Goal: Task Accomplishment & Management: Complete application form

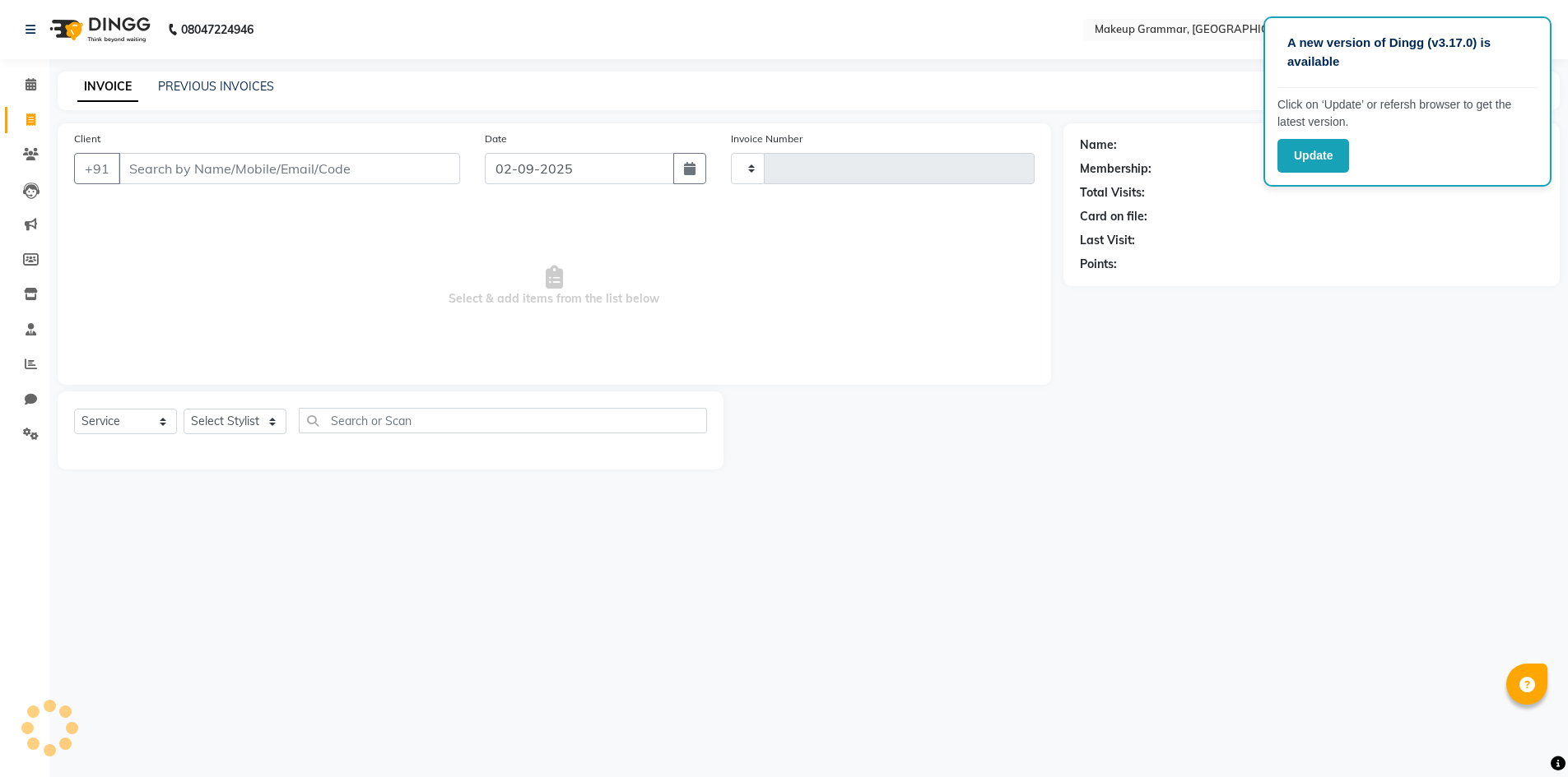
select select "service"
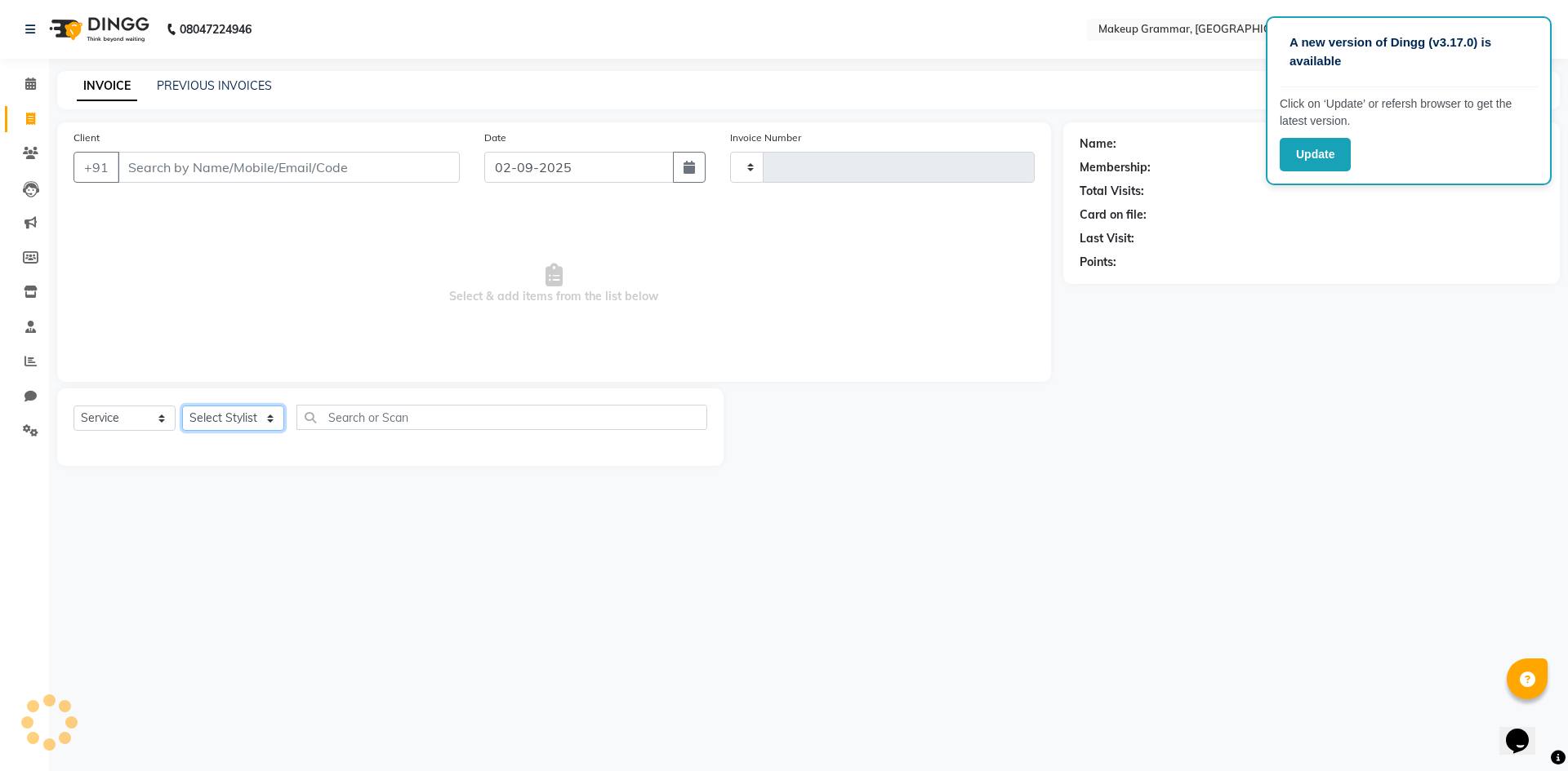
click at [252, 419] on select "Select Stylist" at bounding box center [233, 418] width 102 height 25
type input "0152"
select select "8477"
click at [182, 405] on select "Select Stylist" at bounding box center [233, 418] width 102 height 25
click at [257, 423] on select "Select Stylist" at bounding box center [233, 418] width 102 height 25
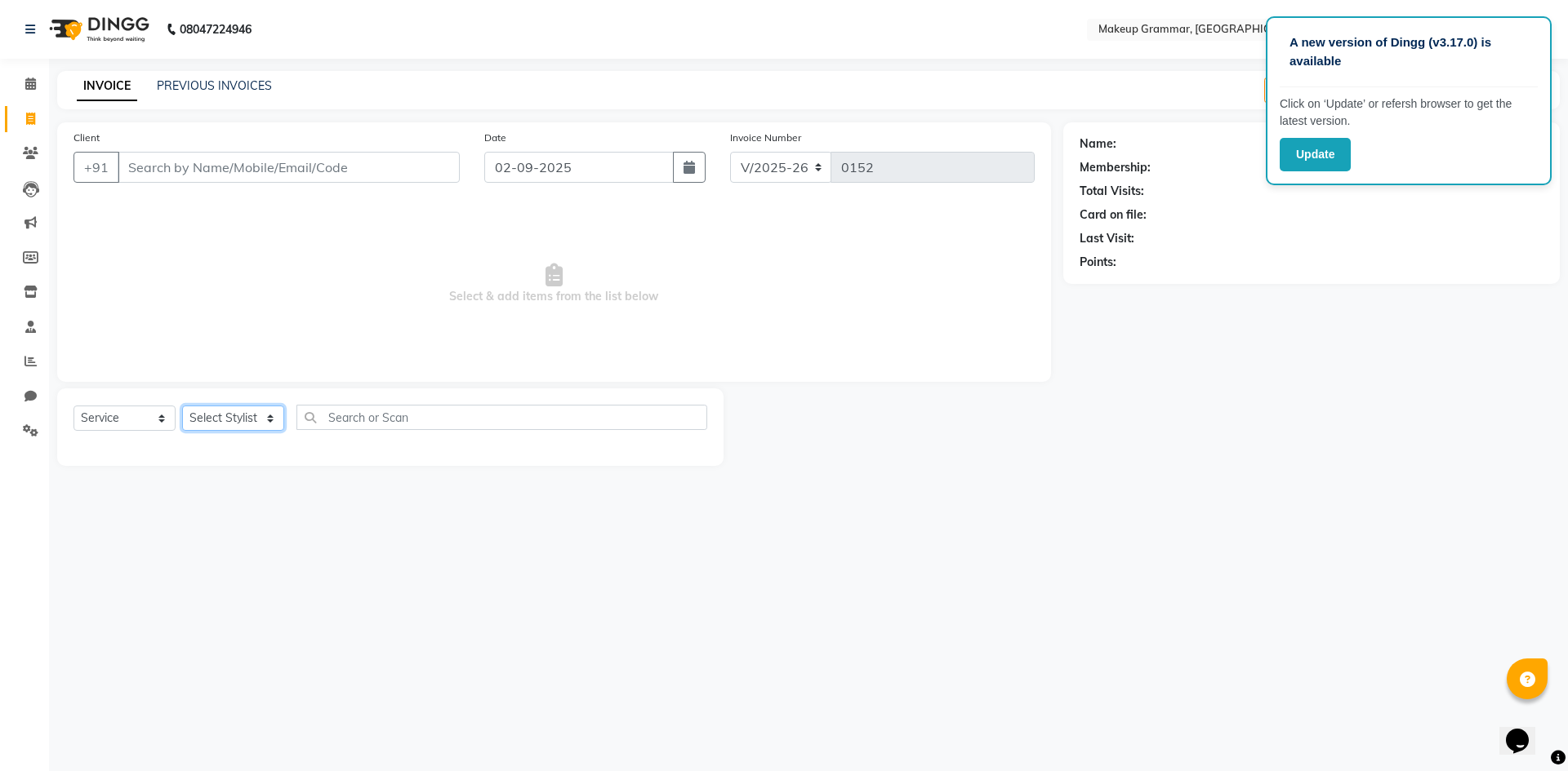
click at [259, 423] on select "Select Stylist" at bounding box center [233, 418] width 102 height 25
click at [260, 423] on select "Select Stylist" at bounding box center [233, 418] width 102 height 25
click at [264, 419] on select "Select Stylist" at bounding box center [233, 418] width 102 height 25
click at [265, 420] on select "Select Stylist" at bounding box center [233, 418] width 102 height 25
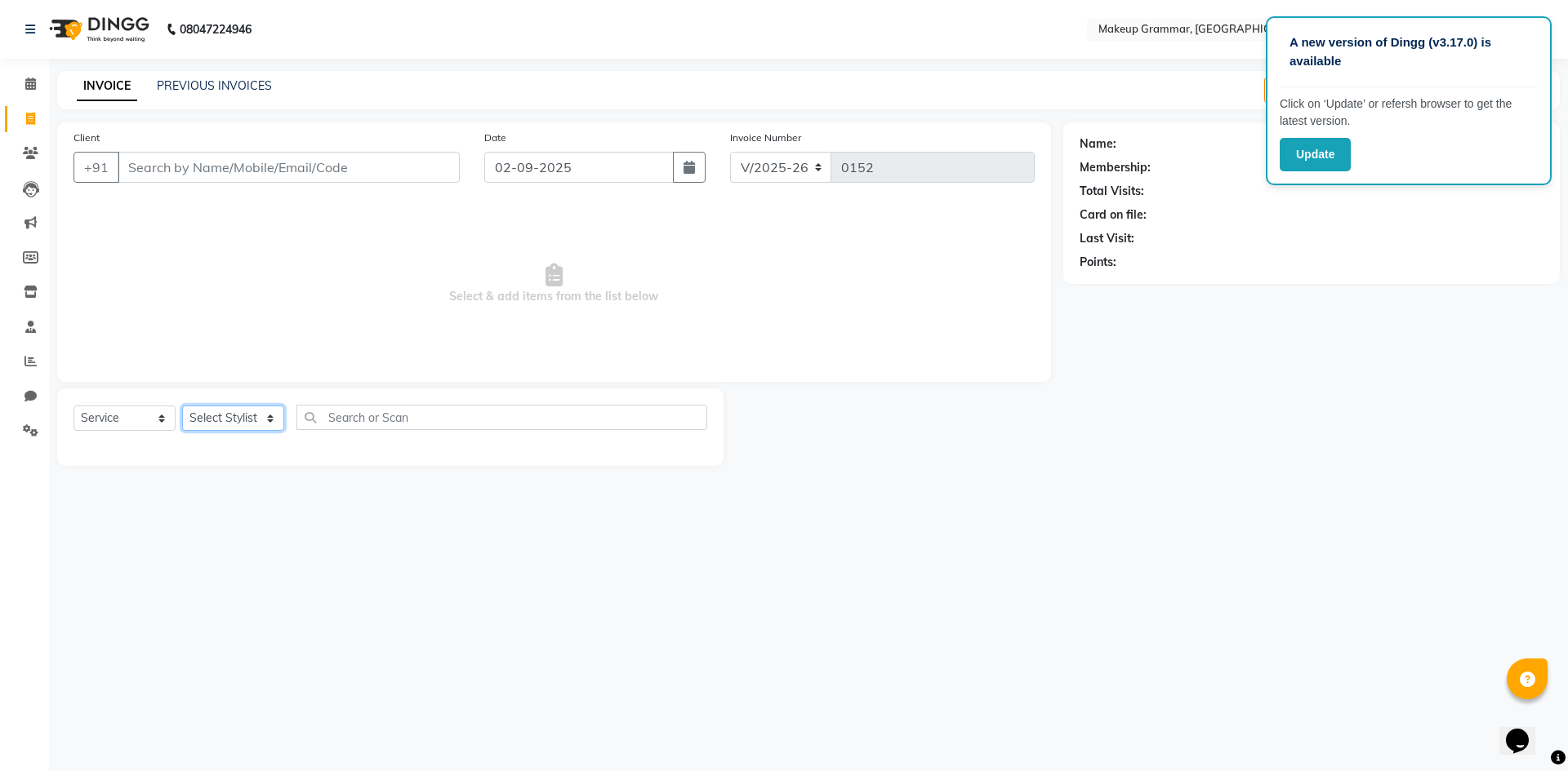
click at [265, 424] on select "Select Stylist" at bounding box center [233, 418] width 102 height 25
click at [268, 418] on select "Select Stylist Merlin vincy J Salma Sathya" at bounding box center [233, 418] width 102 height 25
click at [269, 418] on select "Select Stylist Merlin vincy J Salma Sathya" at bounding box center [233, 418] width 102 height 25
select select "89074"
click at [182, 405] on select "Select Stylist Merlin vincy J Salma Sathya" at bounding box center [233, 418] width 102 height 25
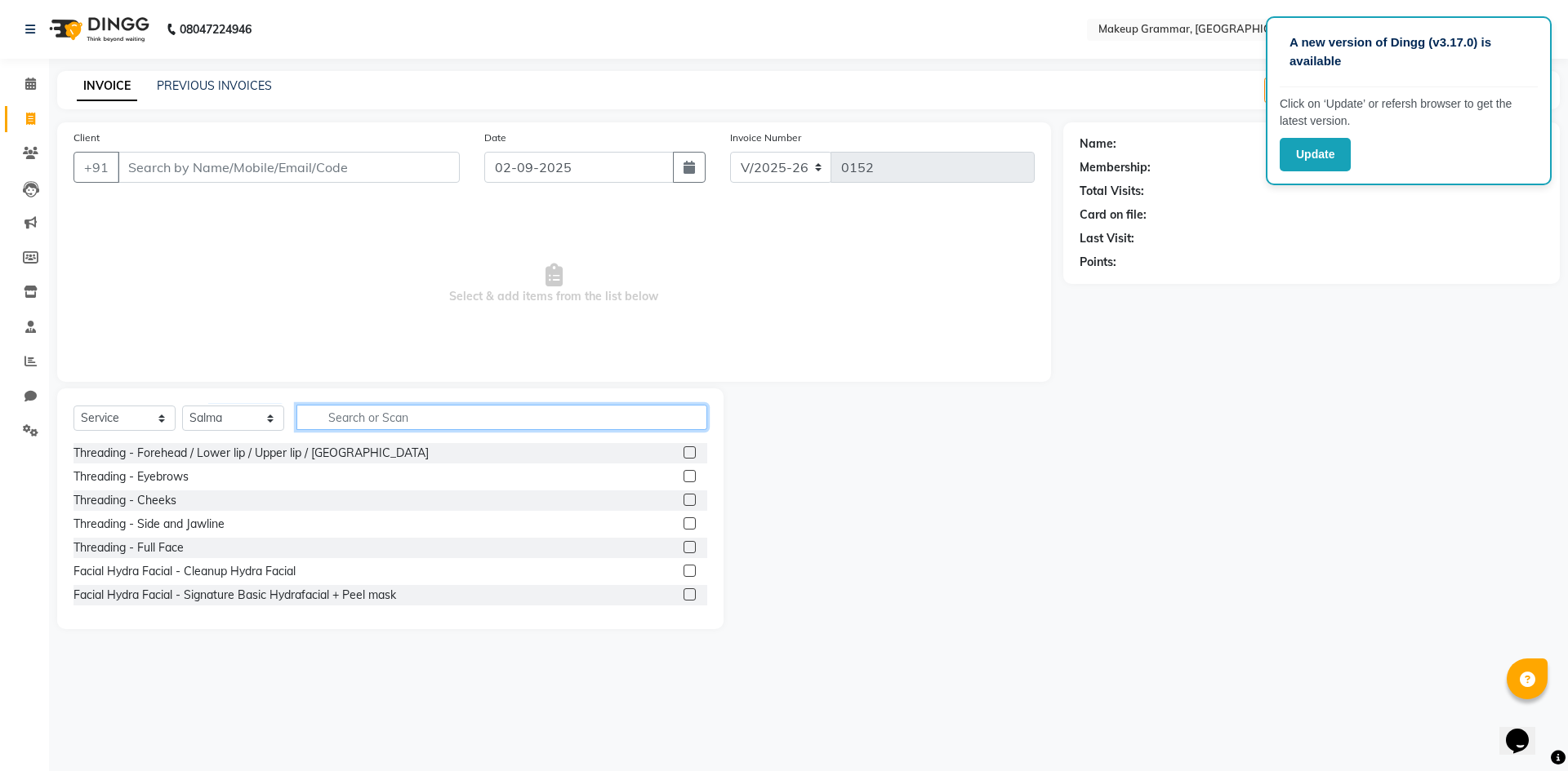
click at [330, 419] on input "text" at bounding box center [502, 418] width 411 height 25
type input "d"
type input "spa"
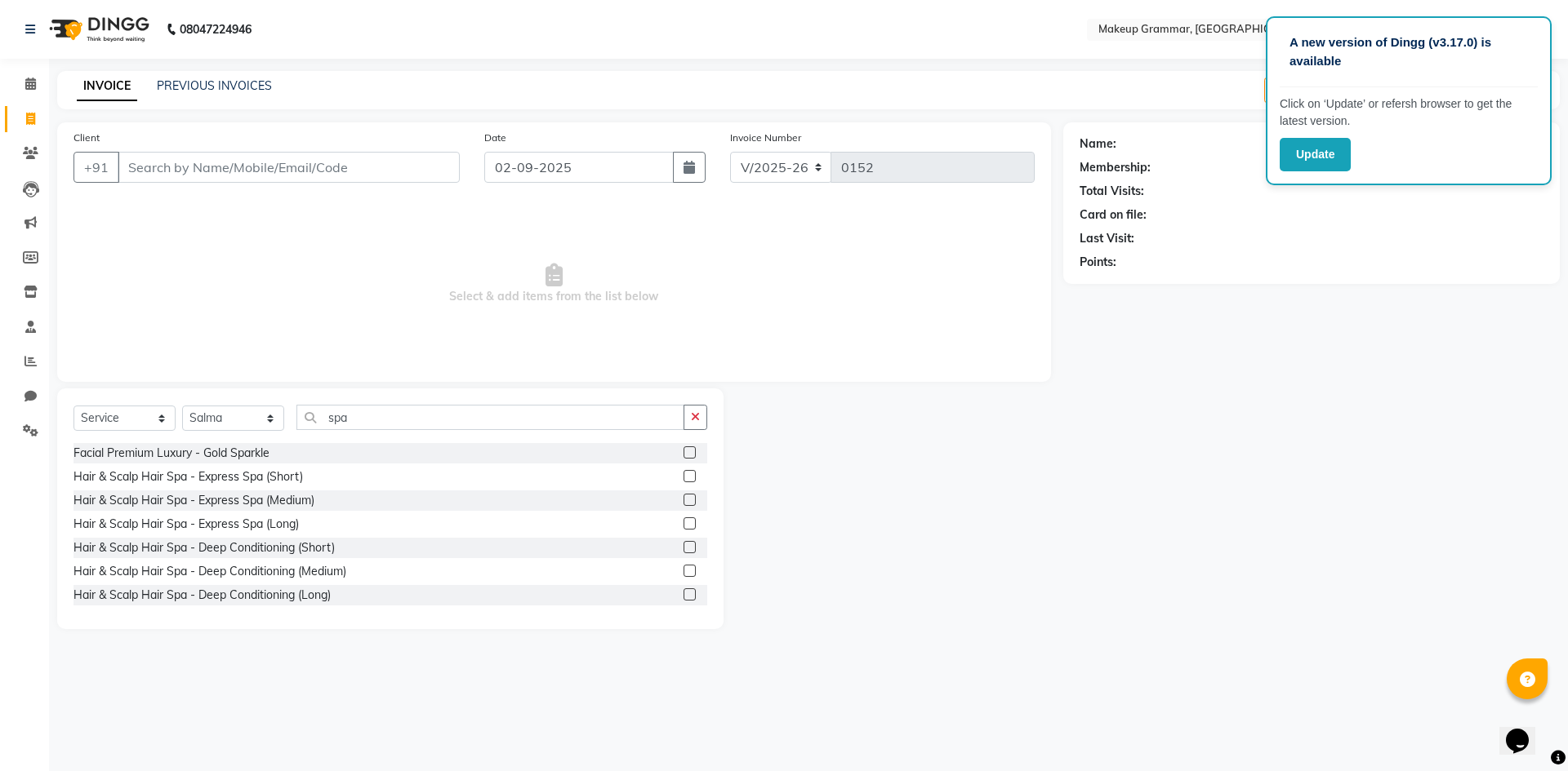
click at [684, 500] on label at bounding box center [689, 500] width 12 height 12
click at [684, 500] on input "checkbox" at bounding box center [688, 500] width 10 height 10
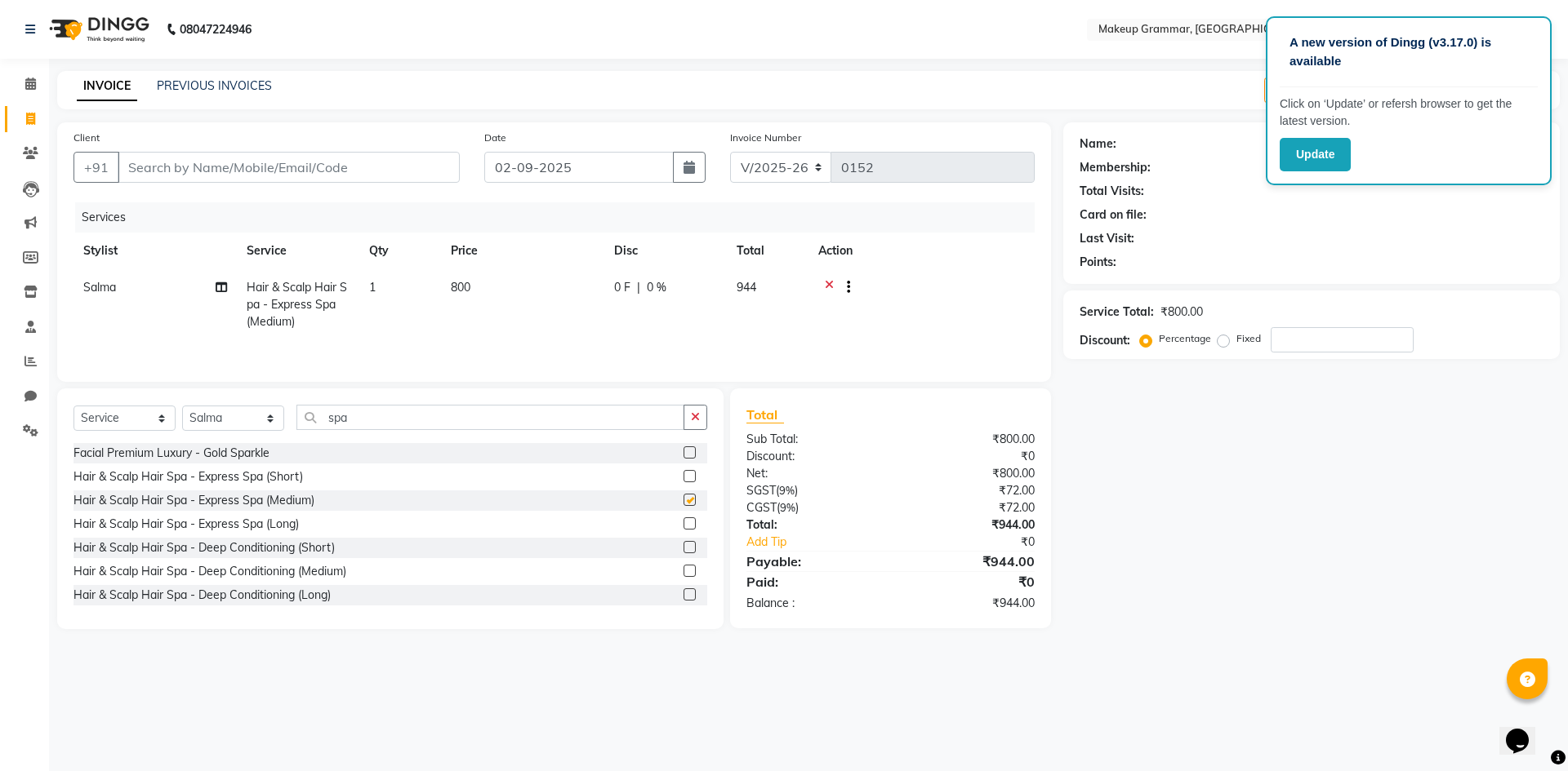
checkbox input "false"
click at [684, 524] on label at bounding box center [689, 523] width 12 height 12
click at [684, 524] on input "checkbox" at bounding box center [688, 524] width 10 height 10
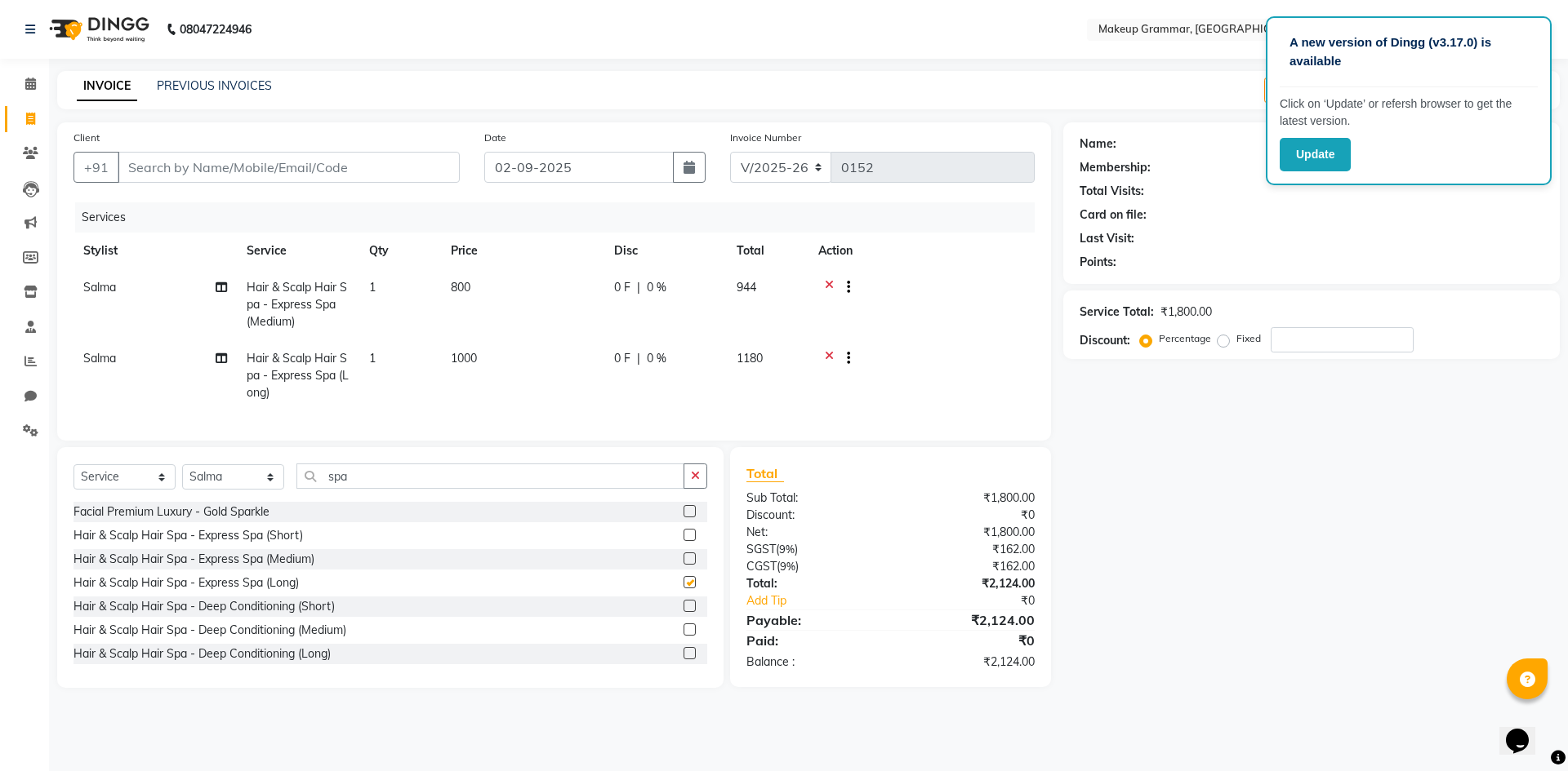
checkbox input "false"
click at [830, 353] on icon at bounding box center [830, 361] width 9 height 21
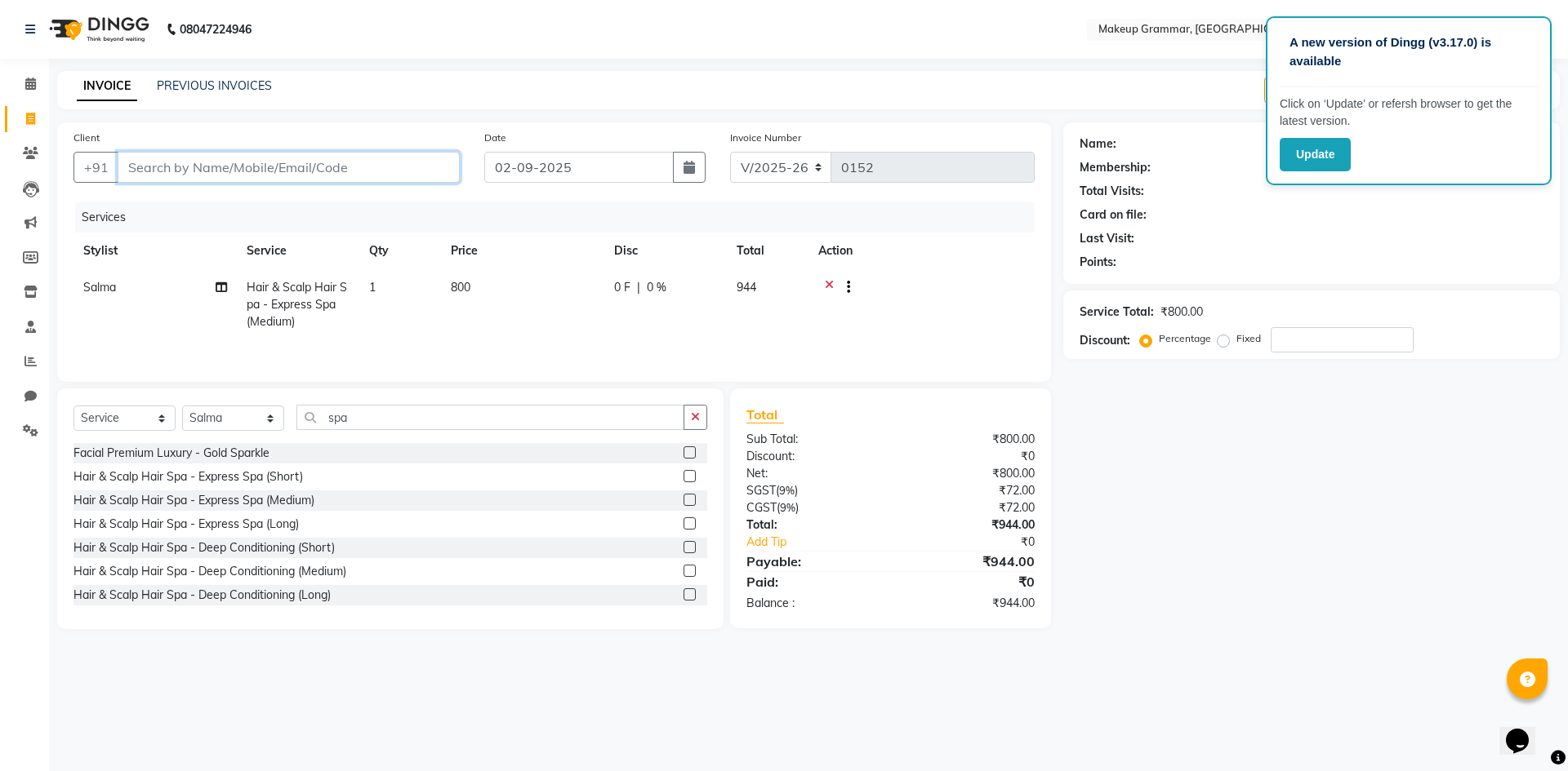
drag, startPoint x: 230, startPoint y: 170, endPoint x: 238, endPoint y: 166, distance: 8.9
click at [230, 170] on input "Client" at bounding box center [289, 167] width 342 height 31
type input "e"
type input "0"
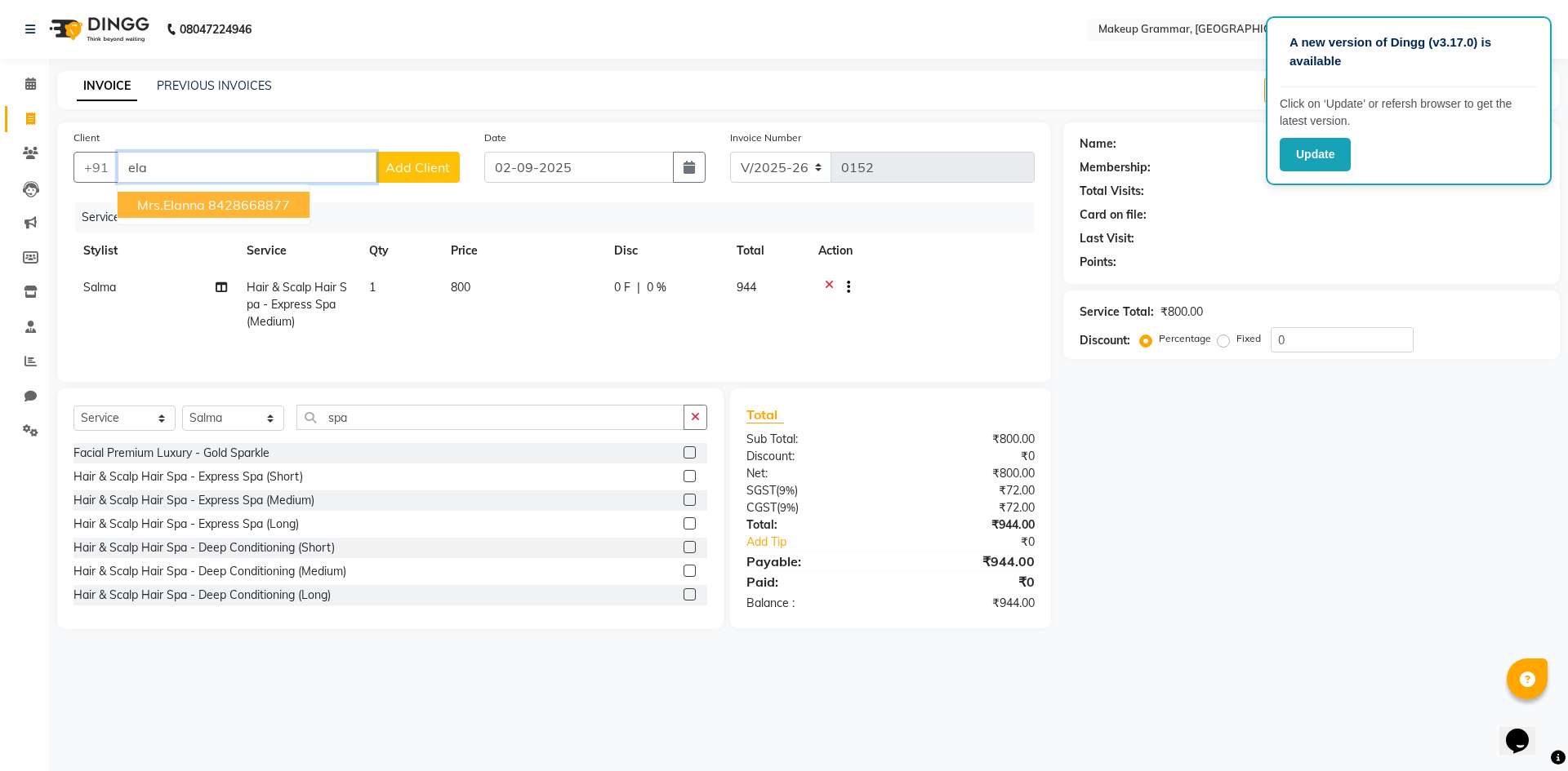
click at [212, 209] on ngb-highlight "8428668877" at bounding box center [249, 205] width 82 height 16
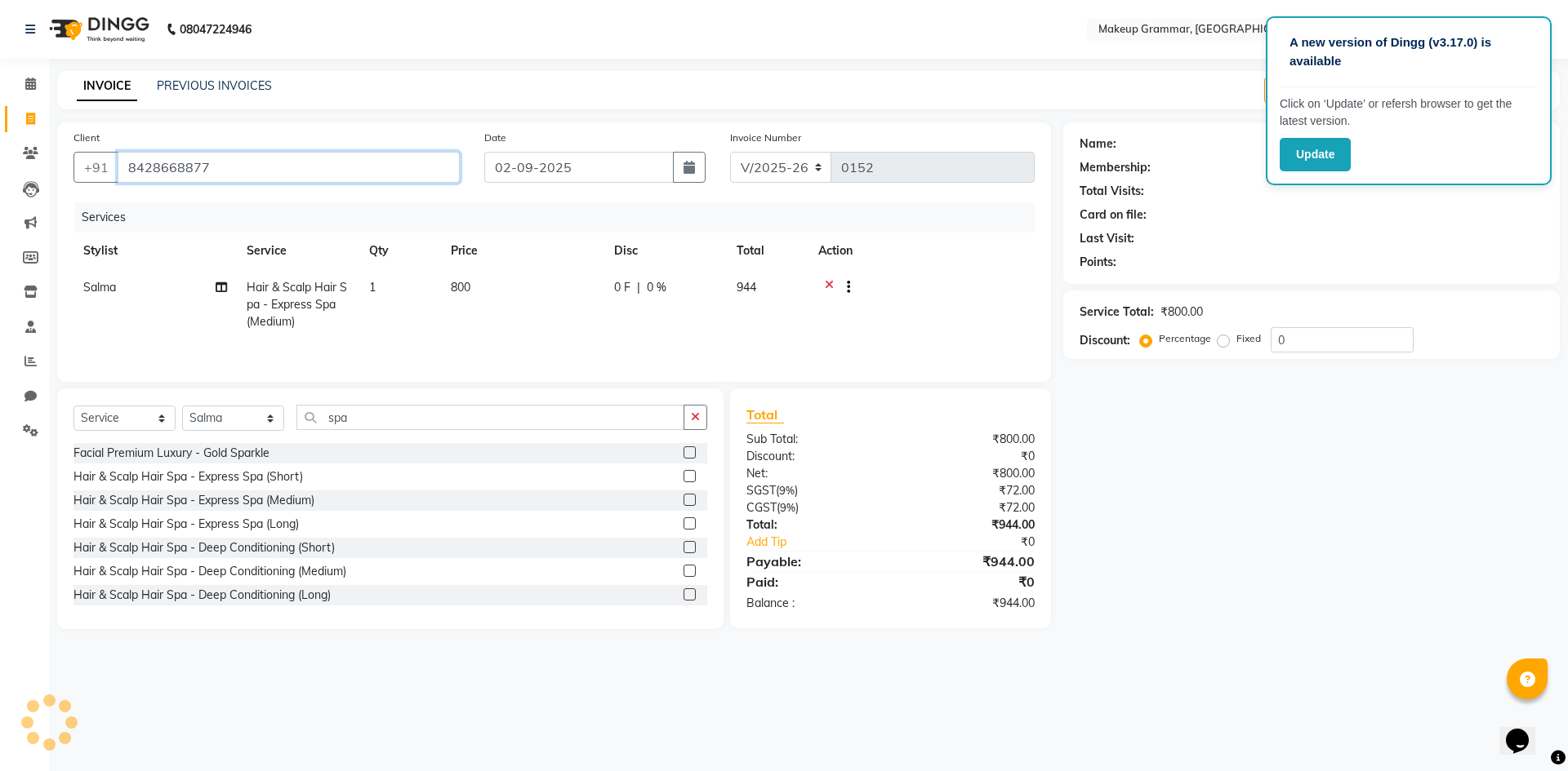
type input "8428668877"
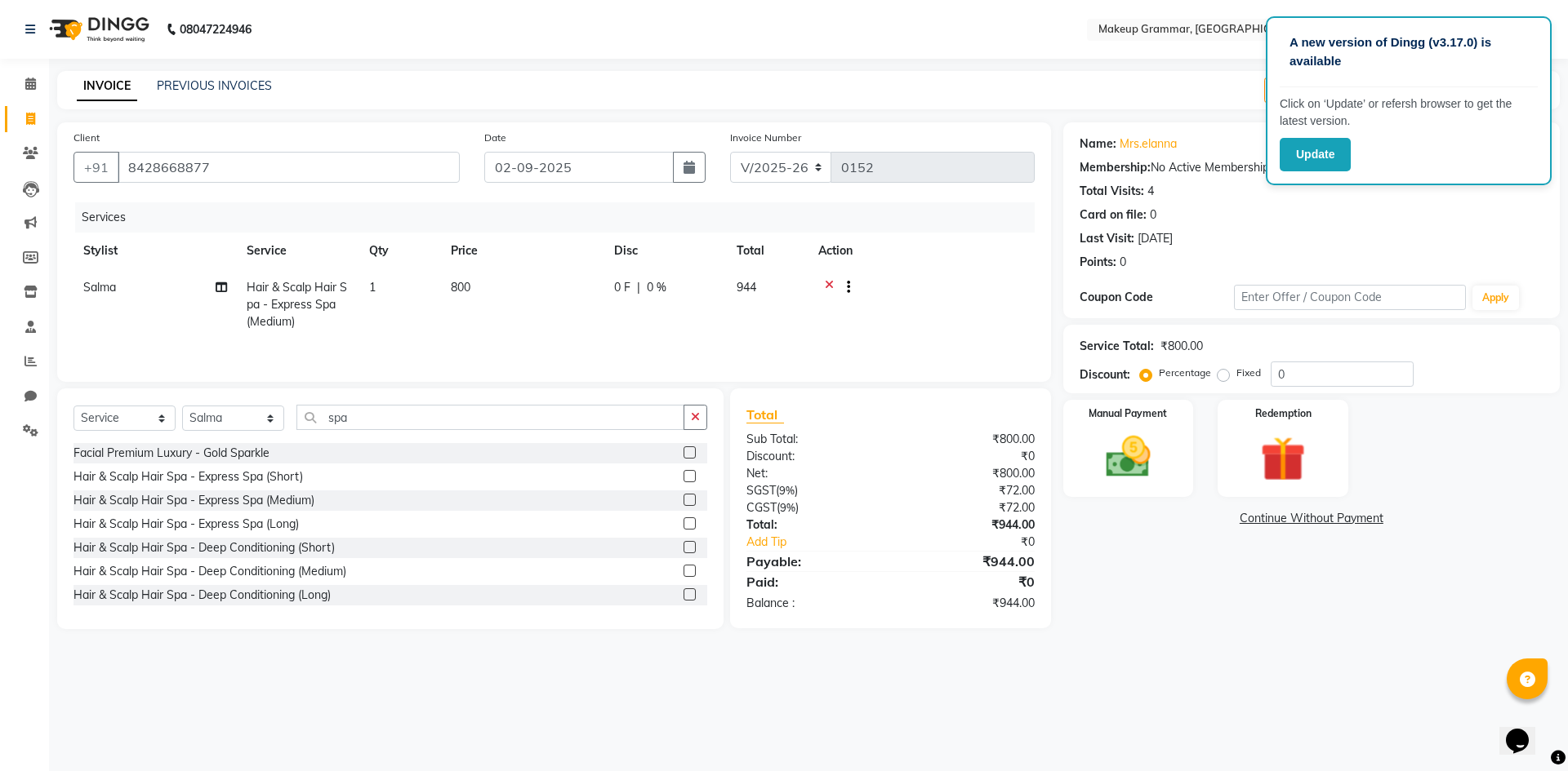
click at [1285, 614] on div "Name: Mrs.elanna Membership: No Active Membership Total Visits: 4 Card on file:…" at bounding box center [1318, 376] width 509 height 507
click at [1116, 448] on img at bounding box center [1128, 456] width 76 height 54
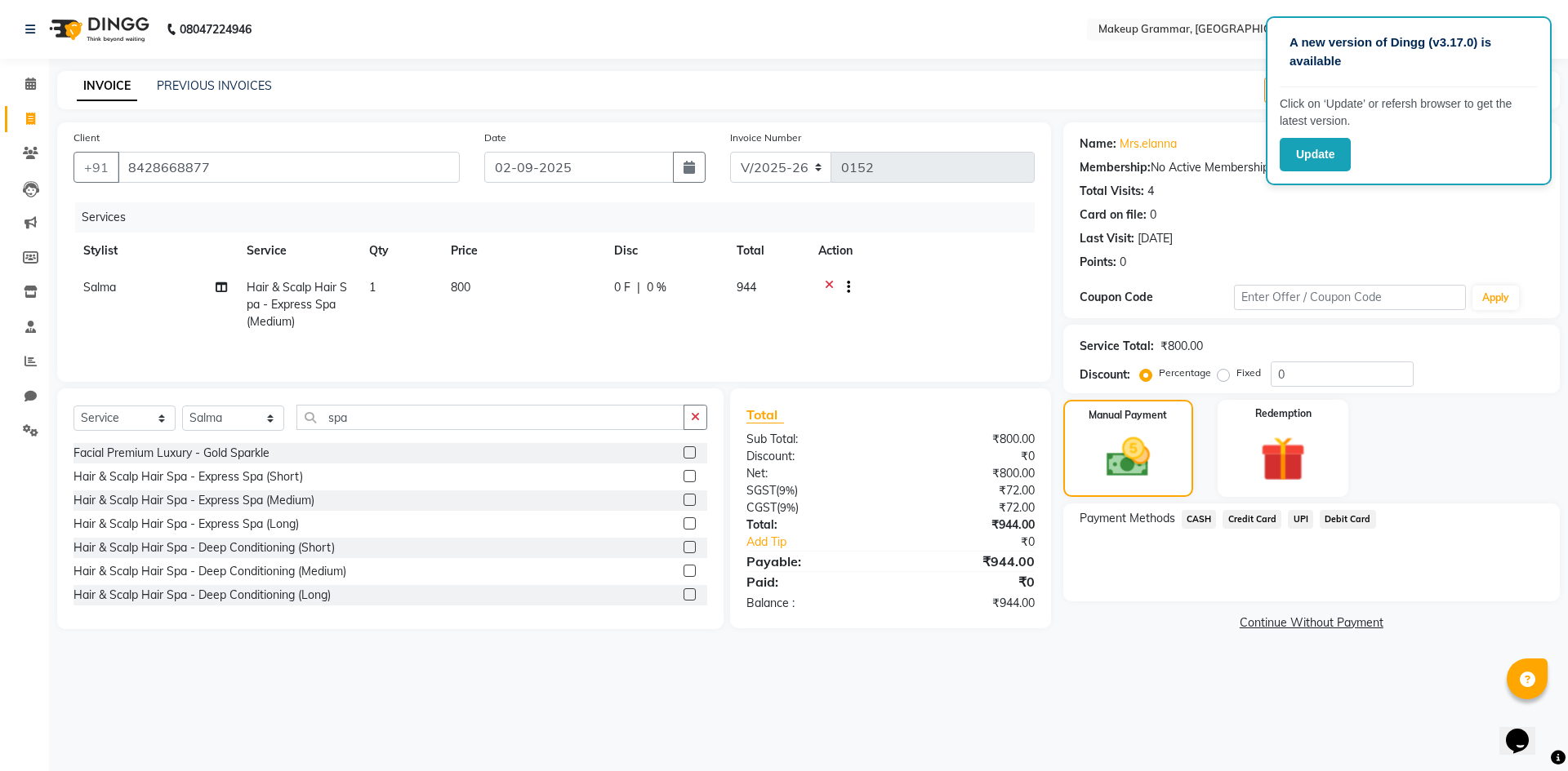
click at [1300, 520] on span "UPI" at bounding box center [1300, 519] width 25 height 19
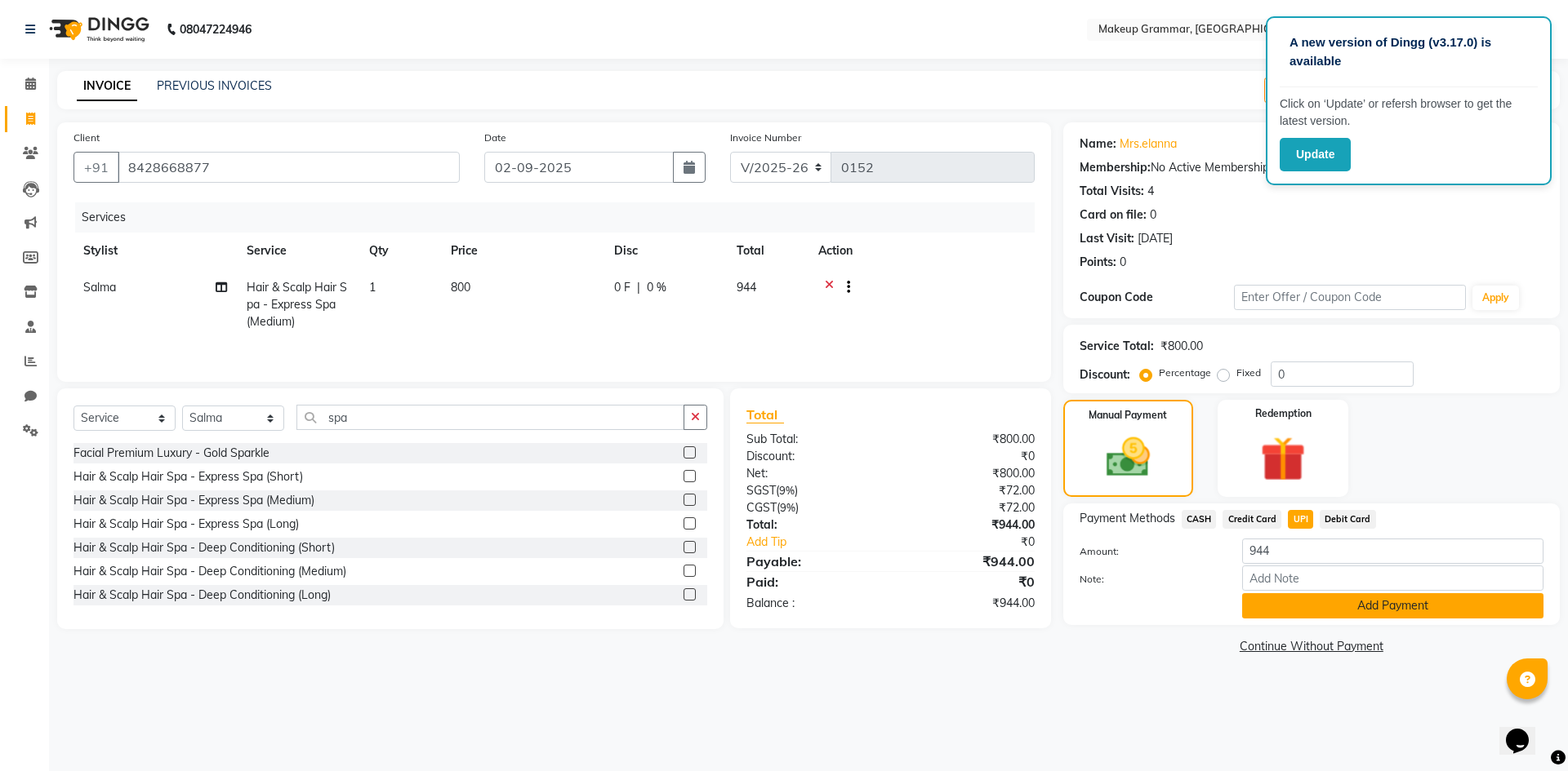
click at [1288, 603] on button "Add Payment" at bounding box center [1393, 606] width 302 height 25
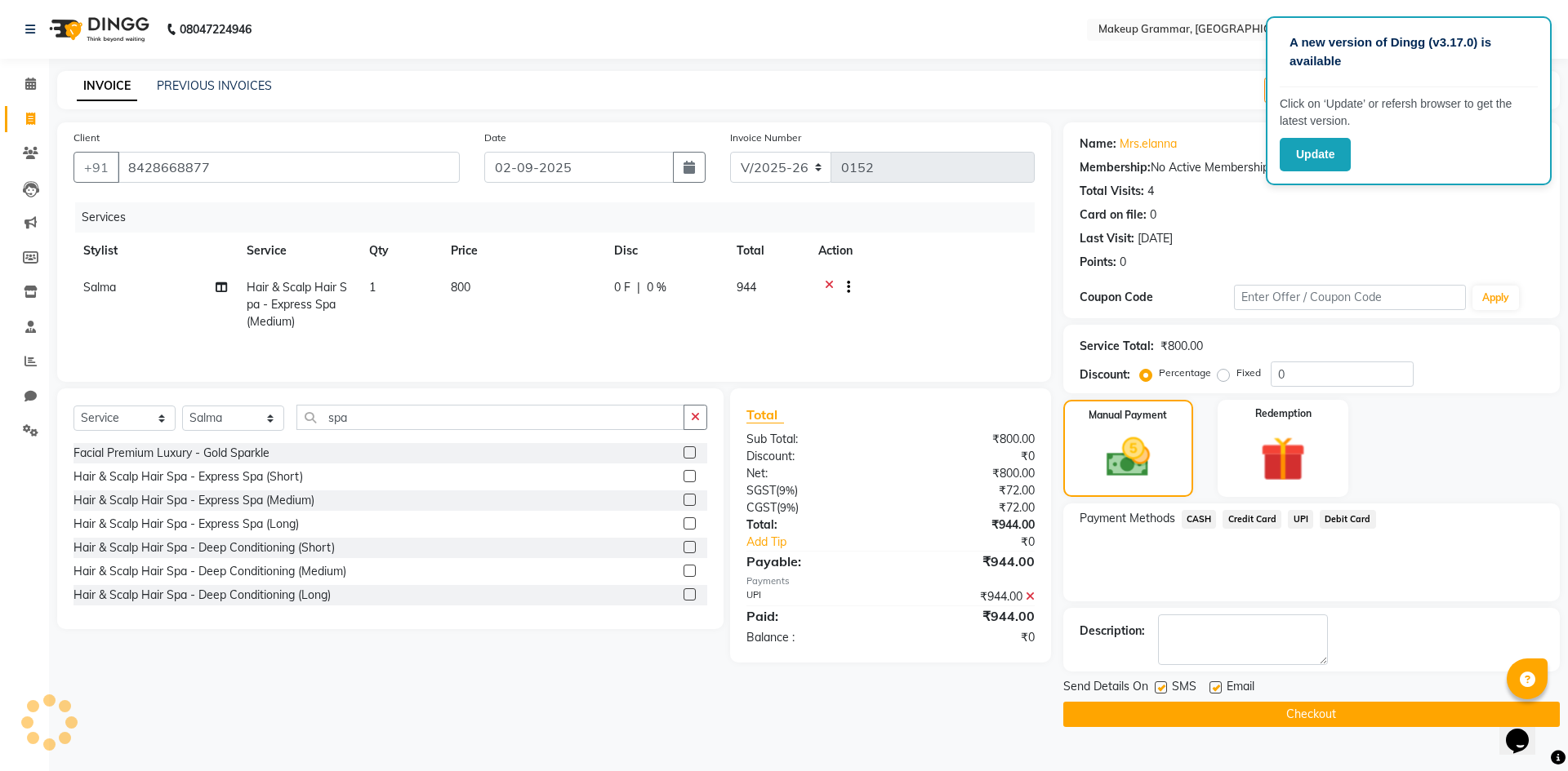
click at [1295, 716] on button "Checkout" at bounding box center [1312, 714] width 497 height 25
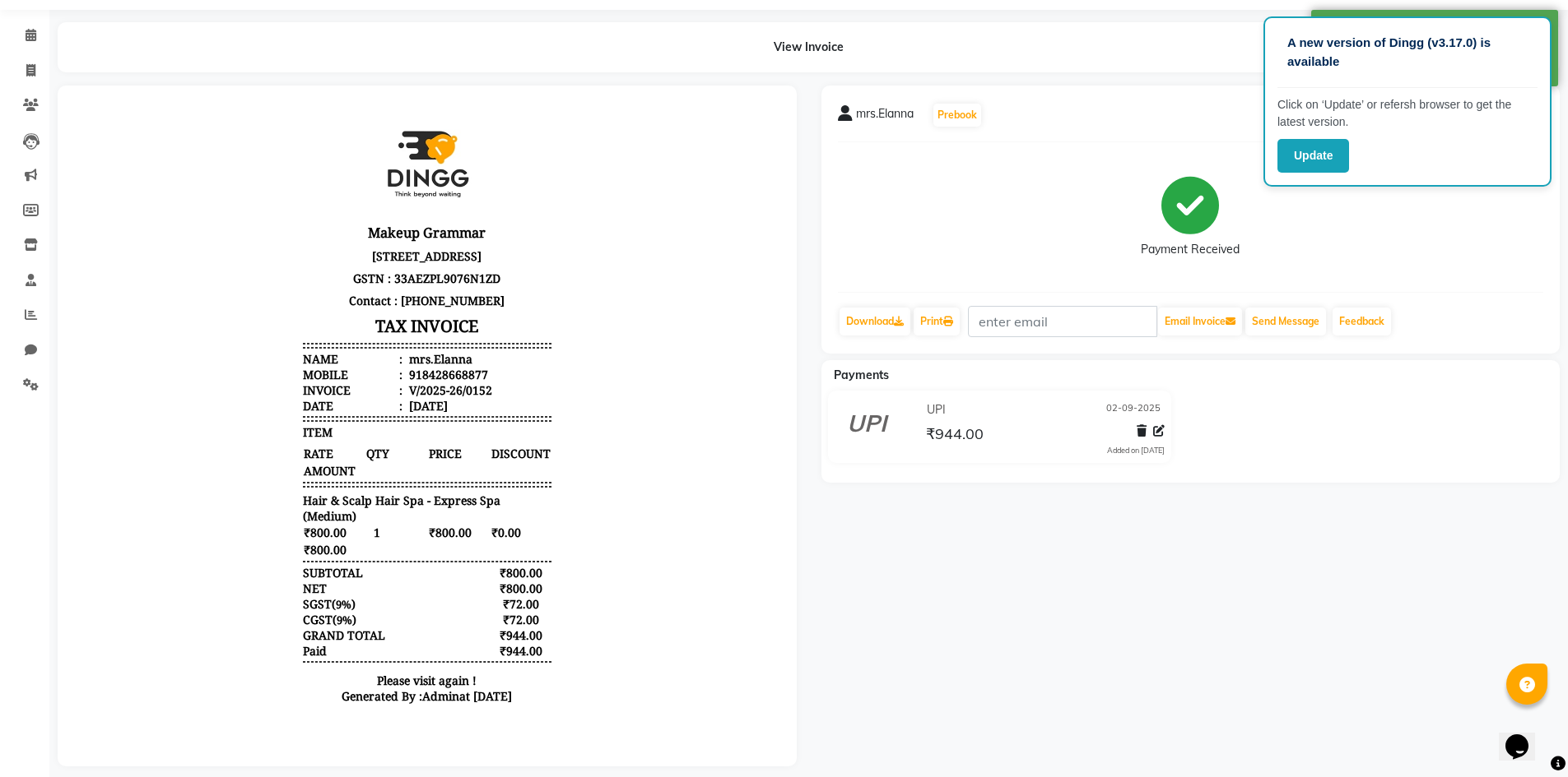
scroll to position [76, 0]
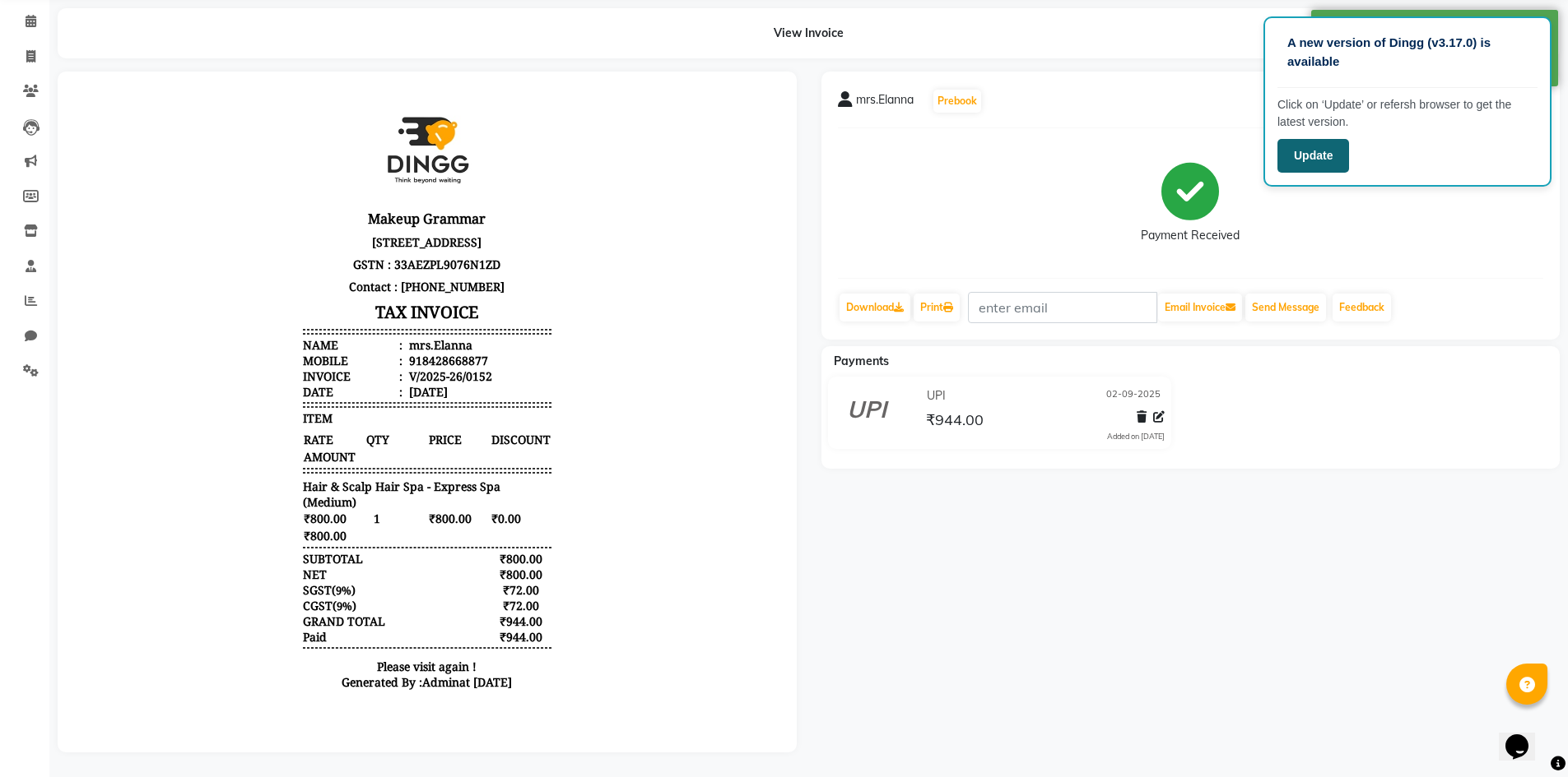
click at [1310, 154] on button "Update" at bounding box center [1312, 156] width 71 height 34
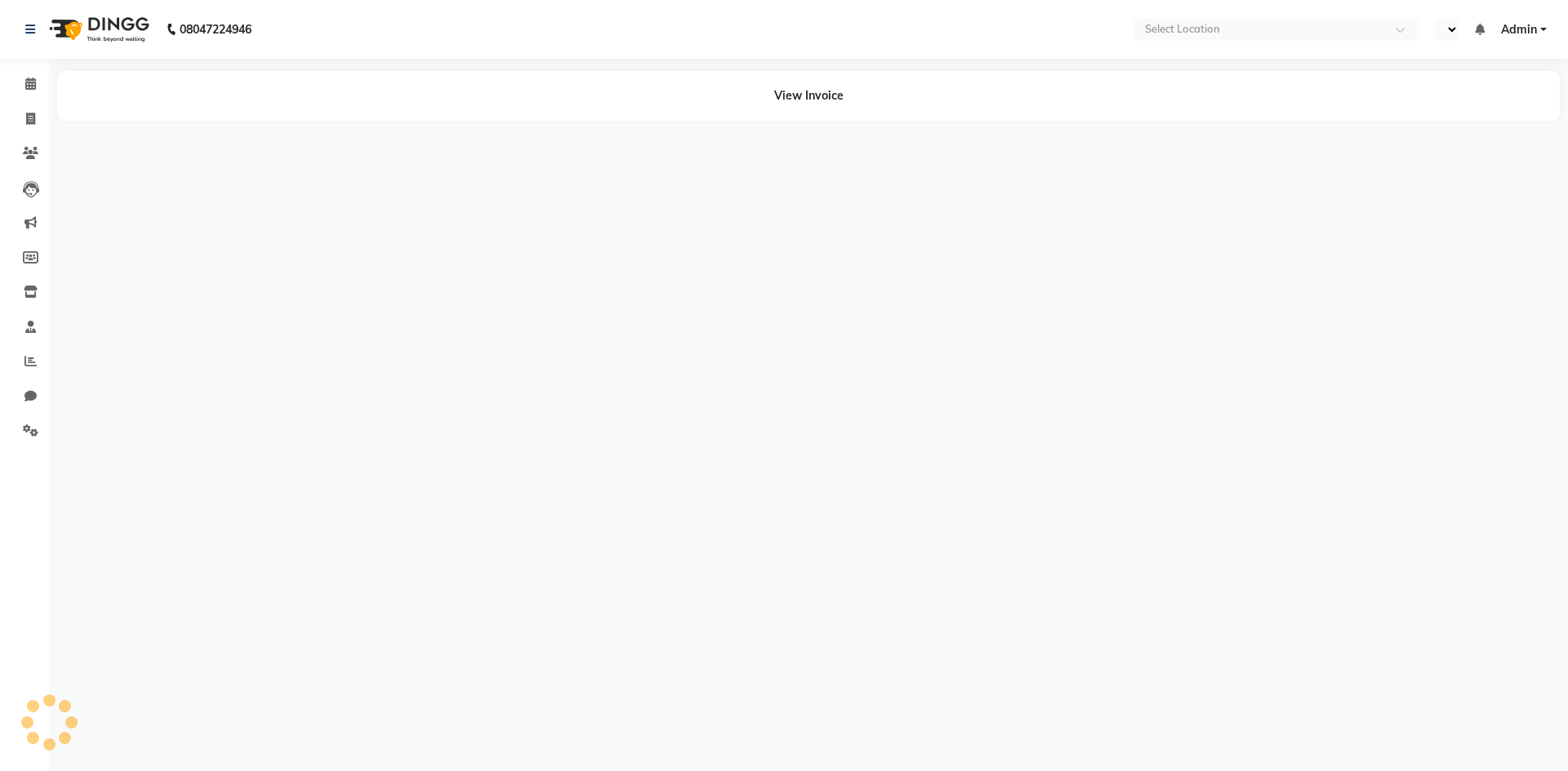
select select "en"
